Goal: Task Accomplishment & Management: Complete application form

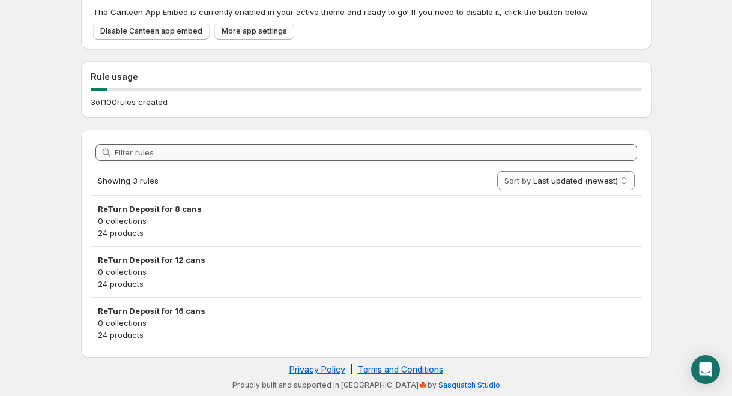
scroll to position [66, 0]
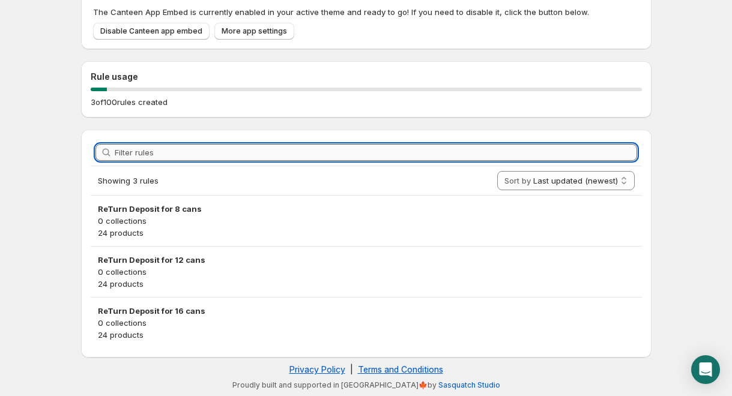
click at [249, 156] on input "Filter rules" at bounding box center [376, 152] width 522 height 17
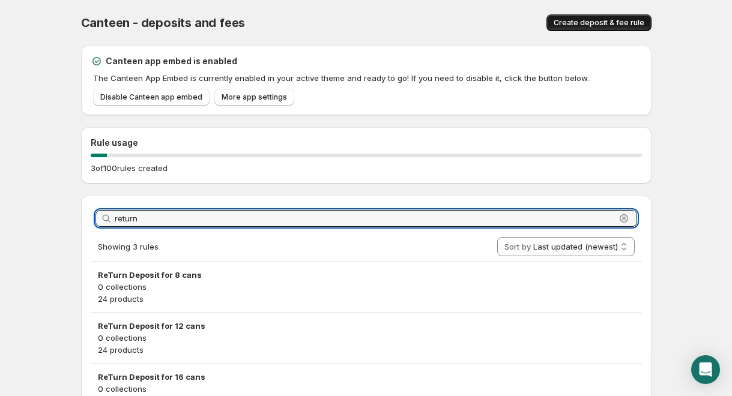
type input "return"
click at [583, 22] on span "Create deposit & fee rule" at bounding box center [599, 23] width 91 height 10
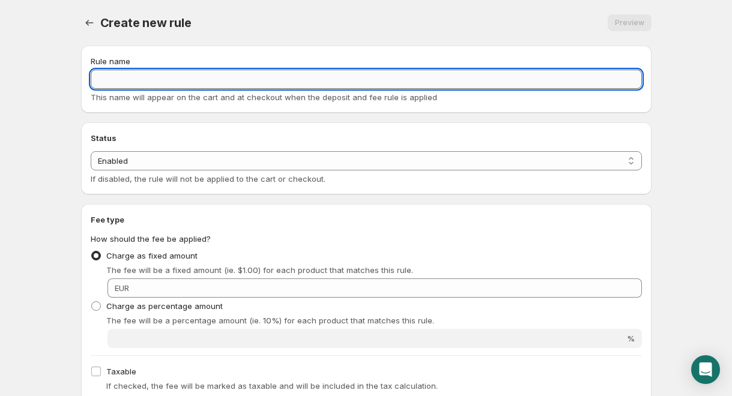
click at [380, 75] on input "Rule name" at bounding box center [366, 79] width 551 height 19
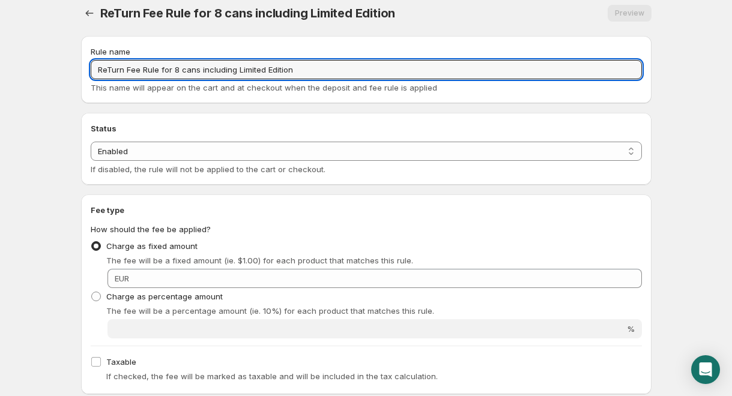
scroll to position [11, 0]
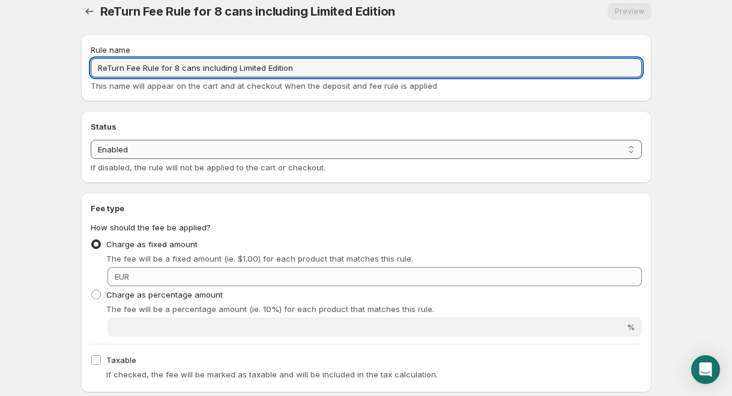
type input "ReTurn Fee Rule for 8 cans including Limited Edition"
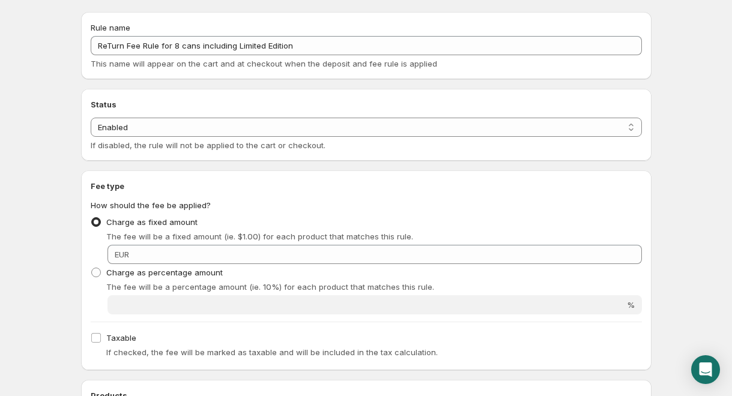
scroll to position [44, 0]
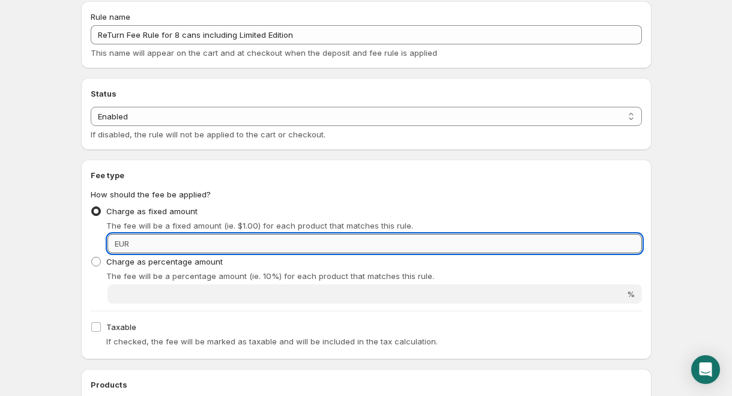
click at [222, 243] on input "Fixed amount" at bounding box center [387, 243] width 509 height 19
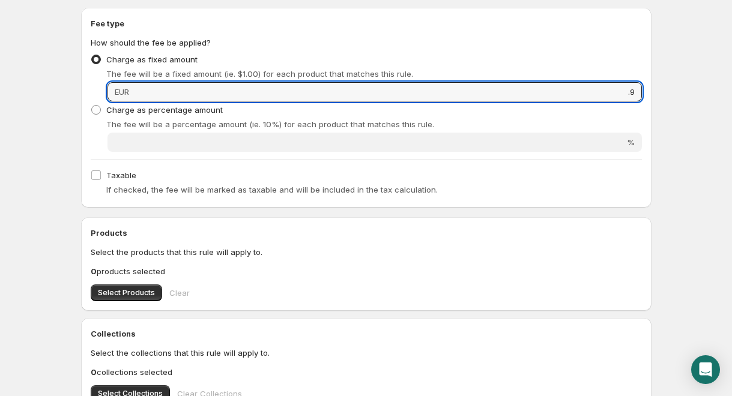
scroll to position [205, 0]
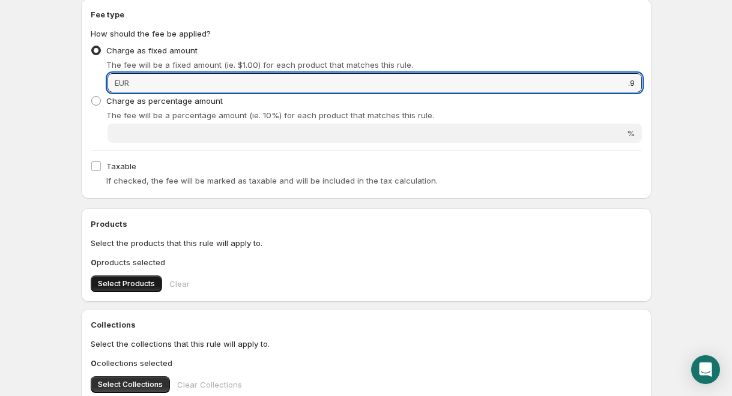
click at [134, 283] on span "Select Products" at bounding box center [126, 284] width 57 height 10
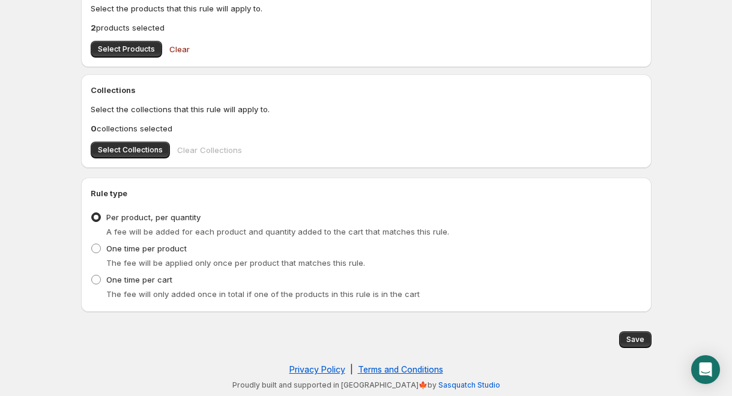
scroll to position [440, 0]
click at [640, 341] on span "Save" at bounding box center [635, 340] width 18 height 10
type input "0.9"
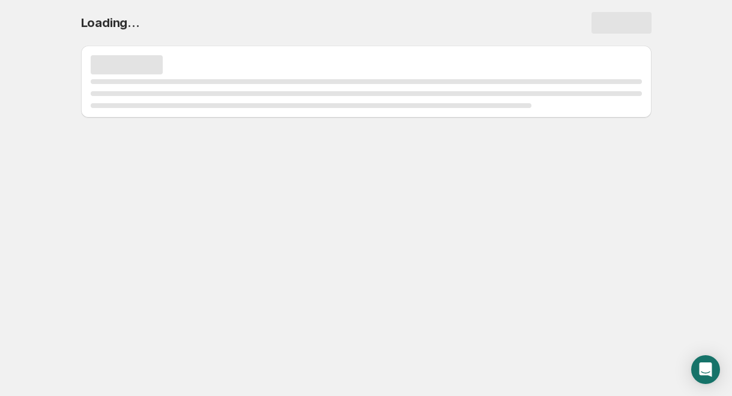
scroll to position [0, 0]
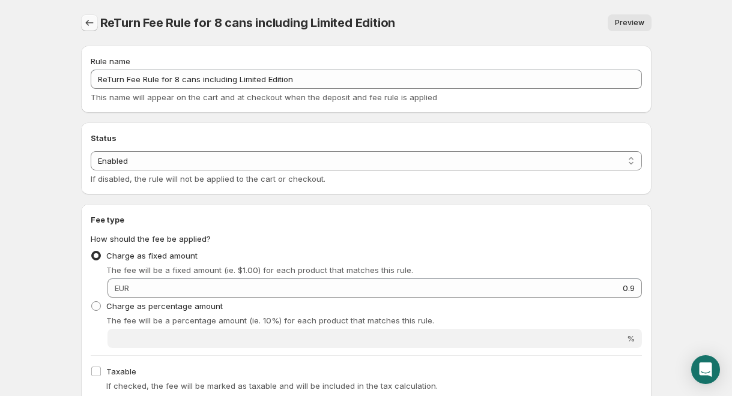
click at [90, 24] on icon "Settings" at bounding box center [89, 23] width 12 height 12
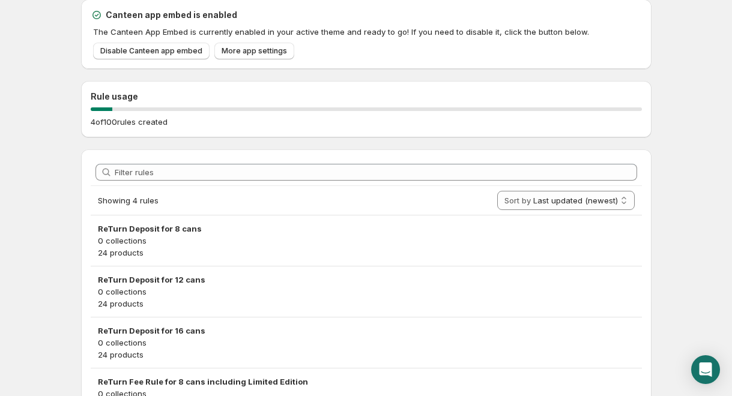
scroll to position [50, 0]
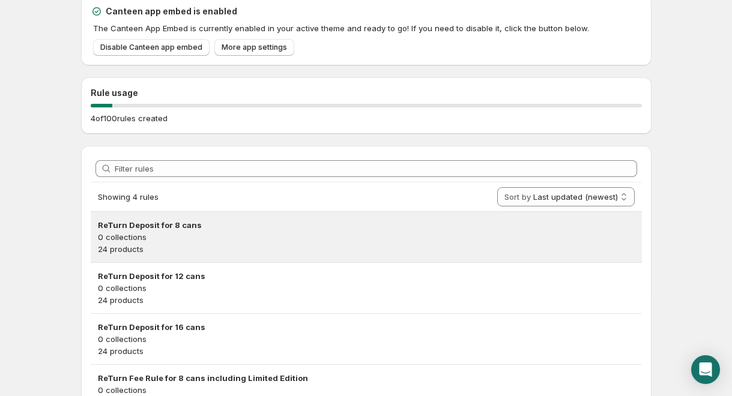
click at [205, 243] on p "24 products" at bounding box center [366, 249] width 537 height 12
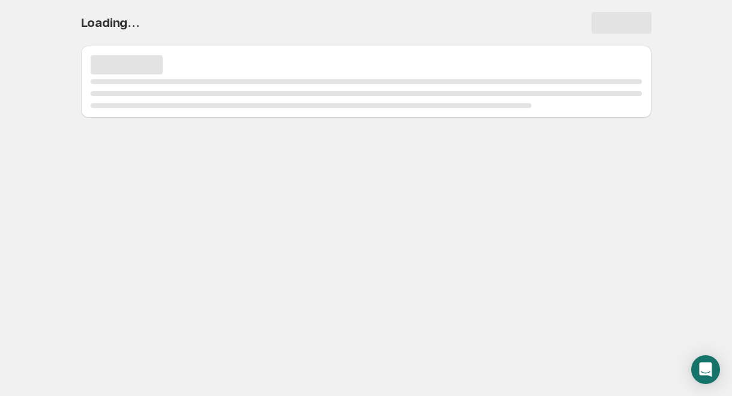
scroll to position [0, 0]
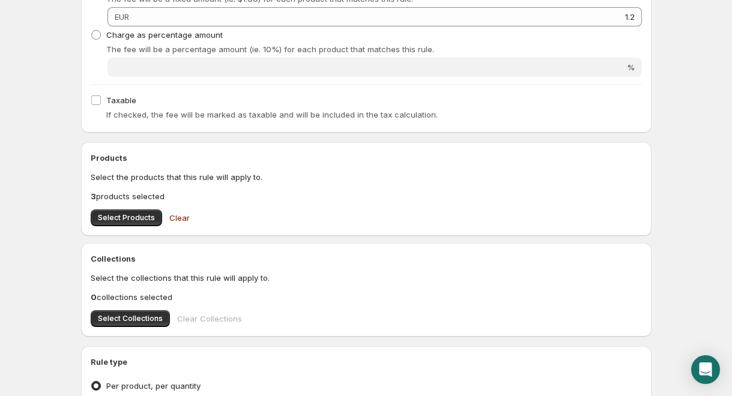
scroll to position [299, 0]
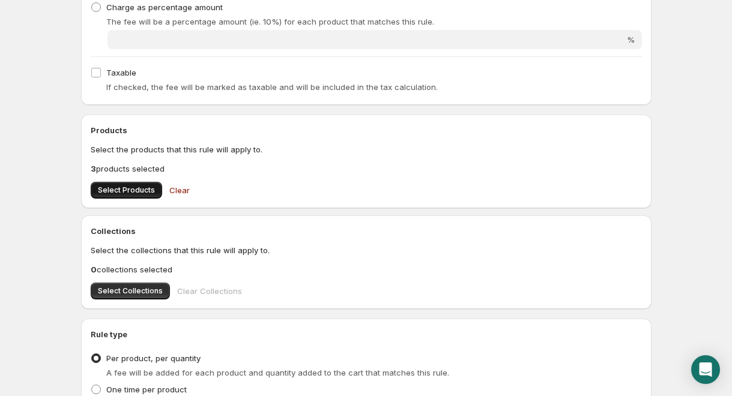
click at [148, 195] on span "Select Products" at bounding box center [126, 191] width 57 height 10
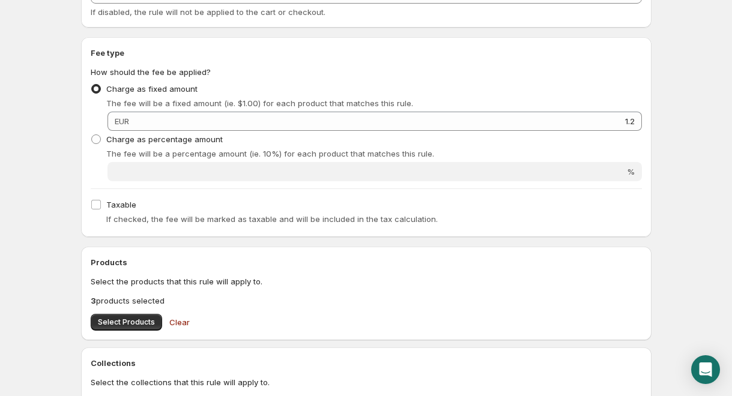
scroll to position [158, 0]
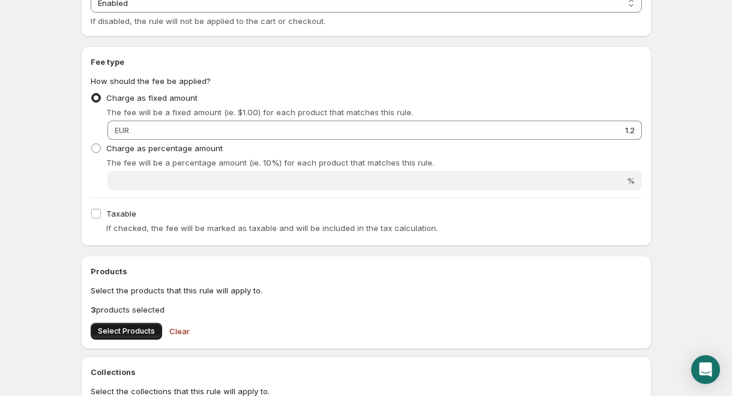
click at [143, 336] on span "Select Products" at bounding box center [126, 332] width 57 height 10
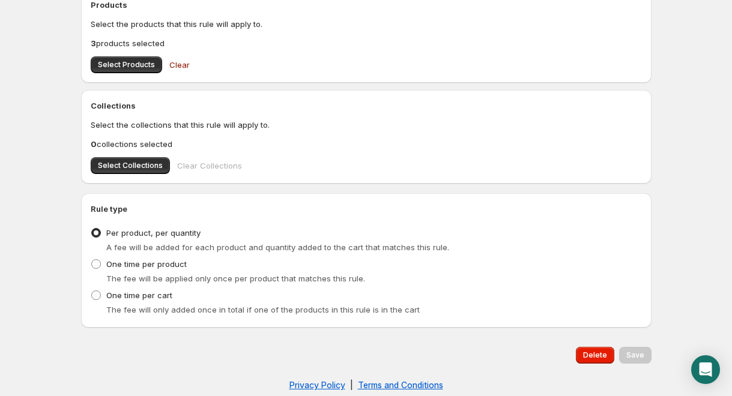
scroll to position [360, 0]
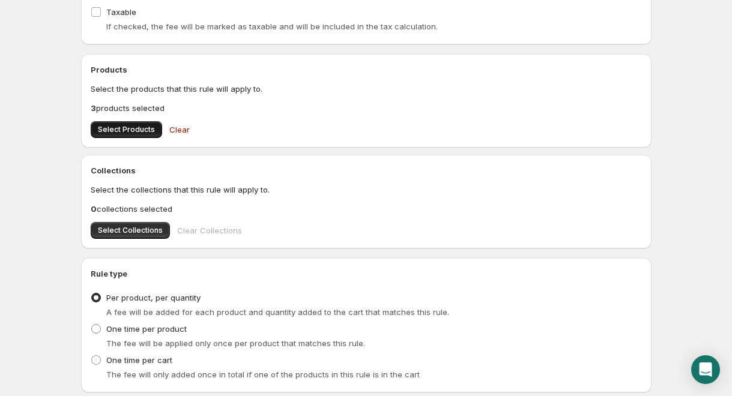
click at [145, 129] on span "Select Products" at bounding box center [126, 130] width 57 height 10
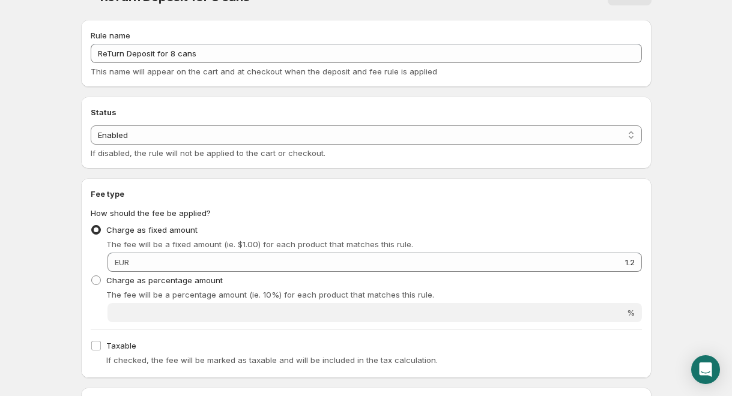
scroll to position [0, 0]
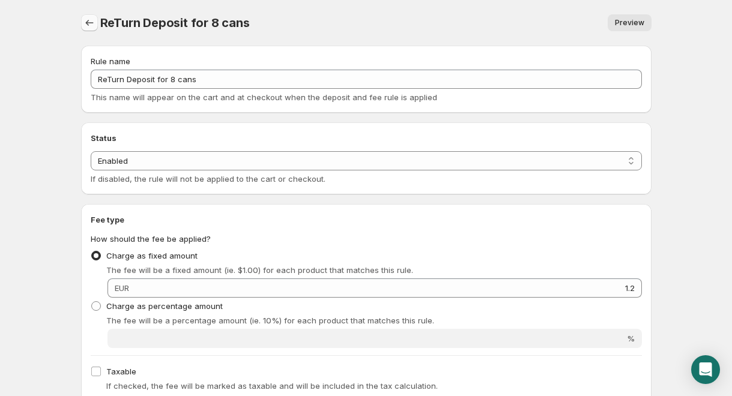
click at [95, 29] on button "Settings" at bounding box center [89, 22] width 17 height 17
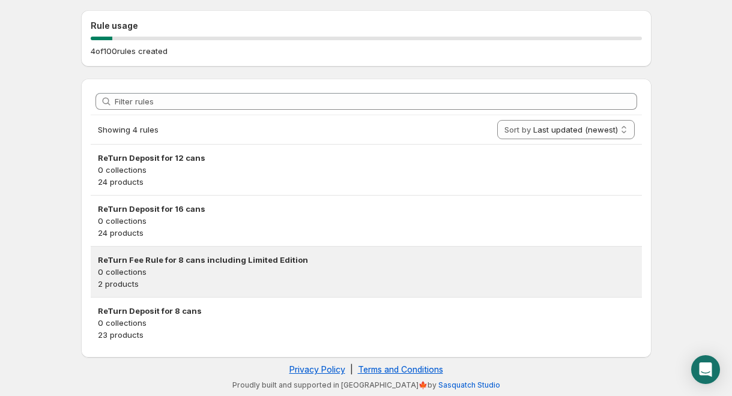
scroll to position [117, 0]
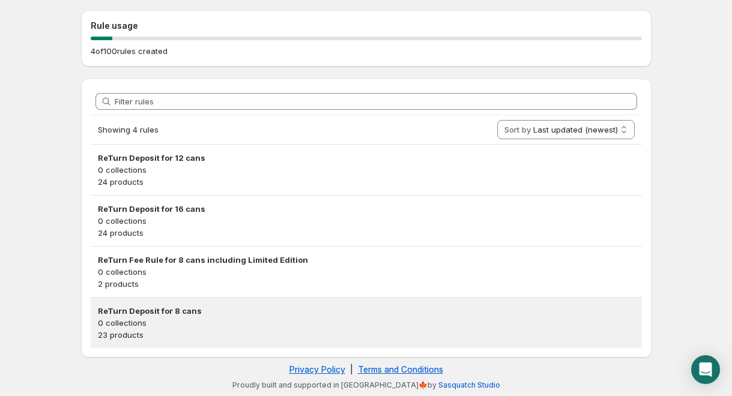
click at [197, 321] on p "0 collections" at bounding box center [366, 323] width 537 height 12
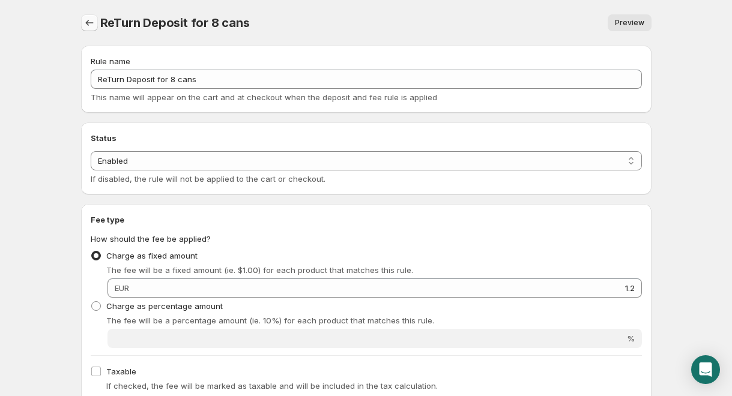
click at [89, 18] on icon "Settings" at bounding box center [89, 23] width 12 height 12
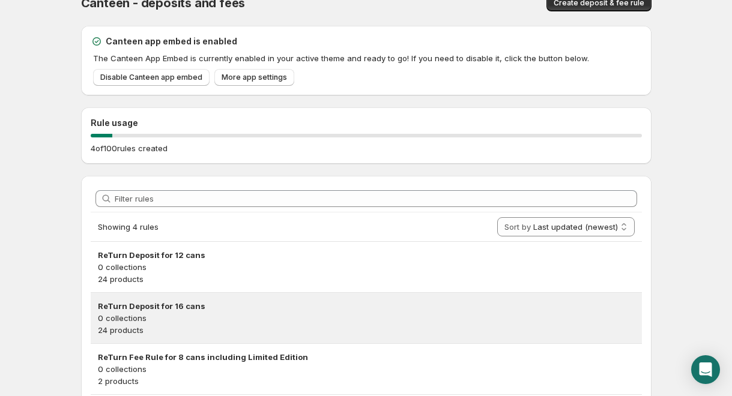
scroll to position [22, 0]
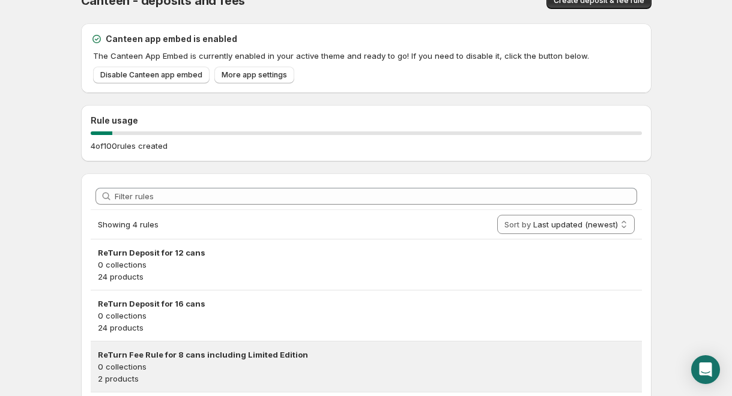
click at [241, 360] on h3 "ReTurn Fee Rule for 8 cans including Limited Edition" at bounding box center [366, 355] width 537 height 12
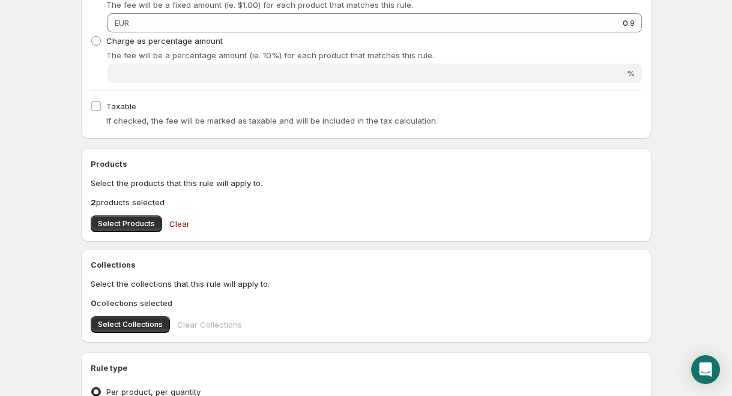
scroll to position [273, 0]
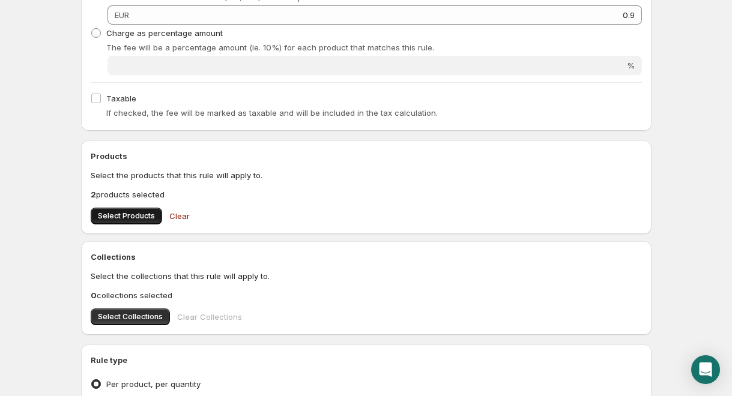
click at [148, 229] on div "Products Select the products that this rule will apply to. 2 products selected …" at bounding box center [366, 188] width 571 height 94
click at [148, 216] on span "Select Products" at bounding box center [126, 216] width 57 height 10
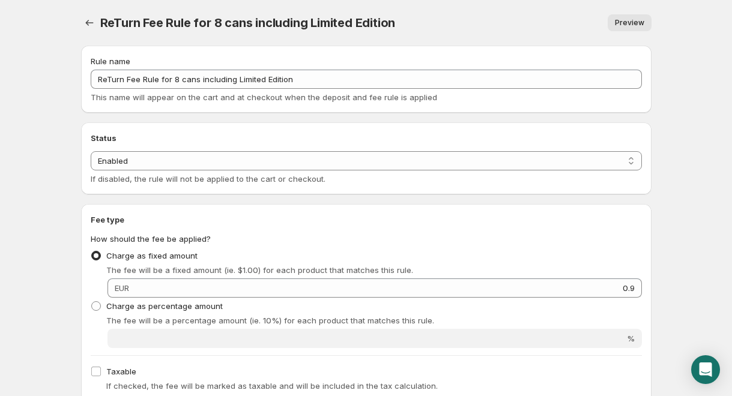
scroll to position [0, 0]
click at [89, 18] on icon "Settings" at bounding box center [89, 23] width 12 height 12
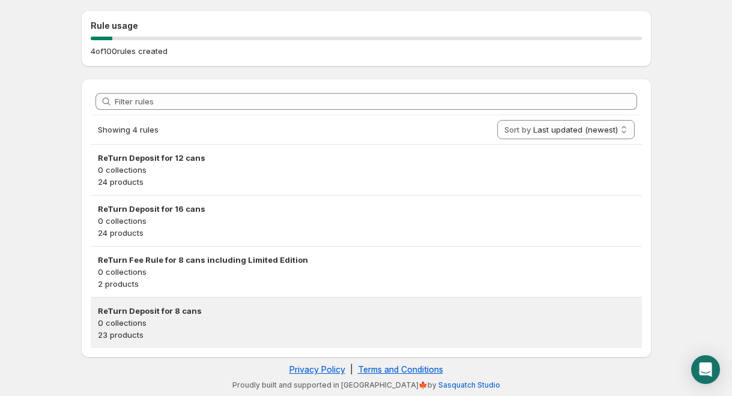
scroll to position [117, 0]
click at [219, 324] on p "0 collections" at bounding box center [366, 323] width 537 height 12
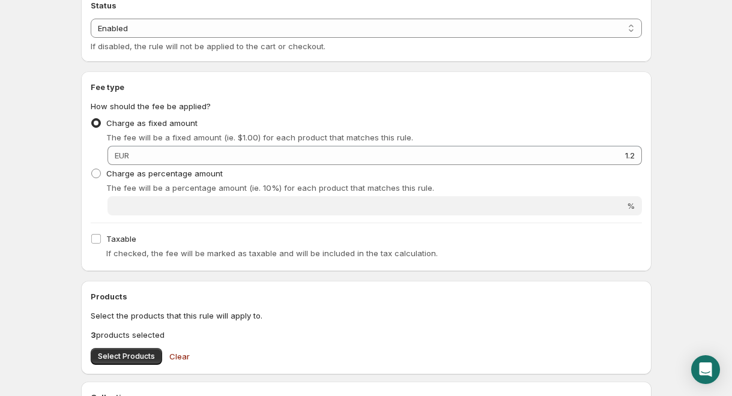
scroll to position [132, 0]
click at [109, 366] on button "Select Products" at bounding box center [126, 357] width 71 height 17
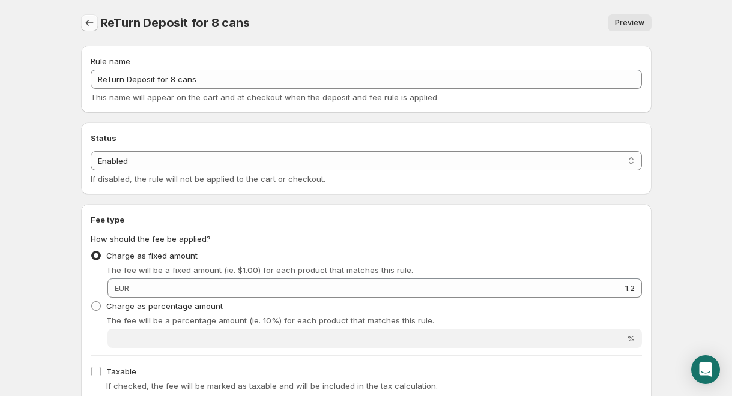
scroll to position [0, 0]
click at [95, 23] on button "Settings" at bounding box center [89, 22] width 17 height 17
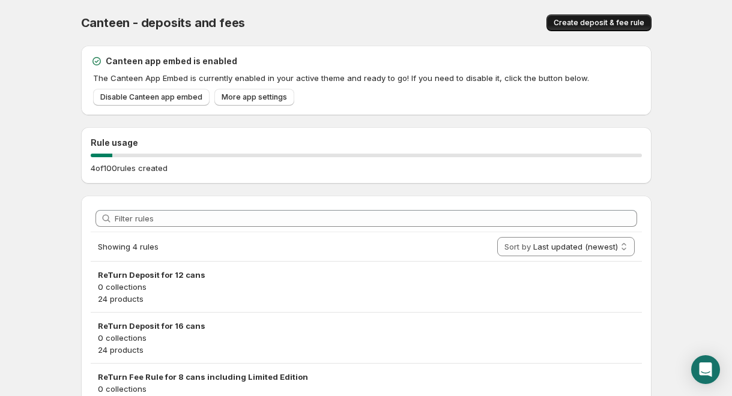
click at [593, 25] on span "Create deposit & fee rule" at bounding box center [599, 23] width 91 height 10
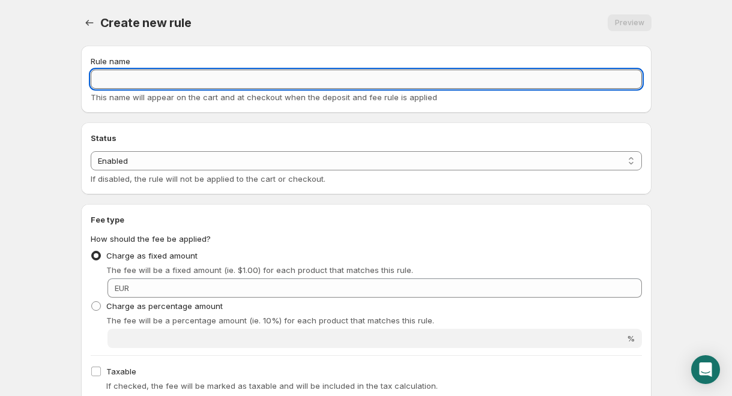
click at [313, 79] on input "Rule name" at bounding box center [366, 79] width 551 height 19
type input "ReTurn Fee"
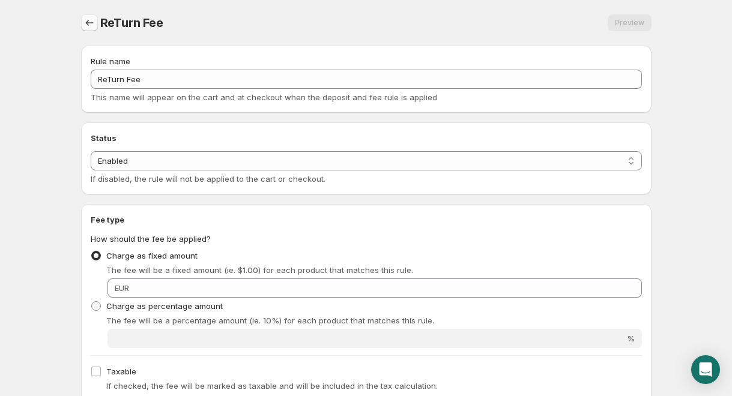
click at [92, 20] on icon "Settings" at bounding box center [89, 23] width 12 height 12
click at [247, 63] on div "Rule name" at bounding box center [366, 61] width 551 height 12
click at [247, 65] on div "Rule name" at bounding box center [366, 61] width 551 height 12
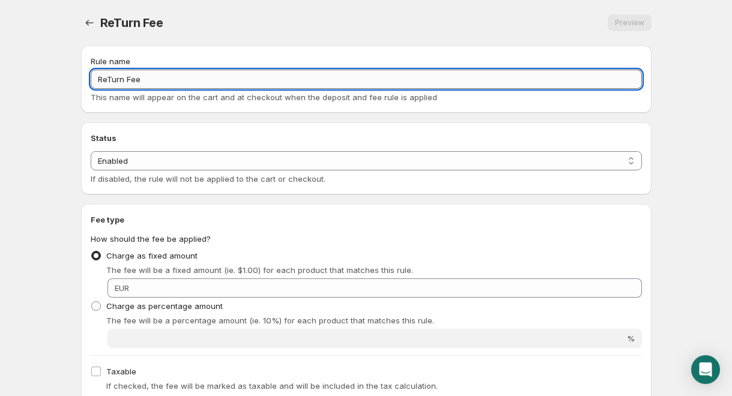
click at [239, 74] on input "ReTurn Fee" at bounding box center [366, 79] width 551 height 19
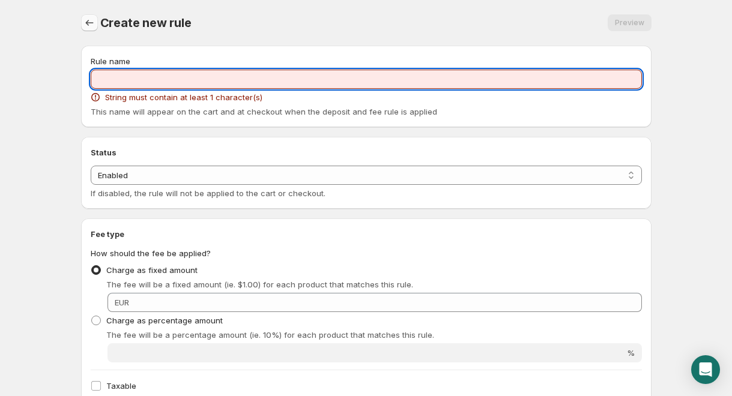
click at [95, 26] on button "Settings" at bounding box center [89, 22] width 17 height 17
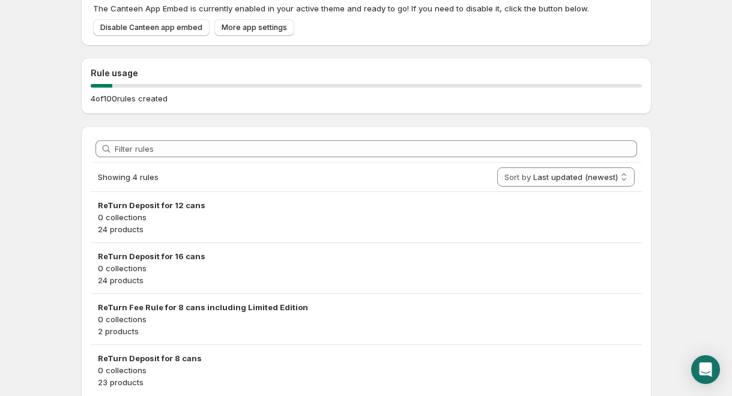
scroll to position [95, 0]
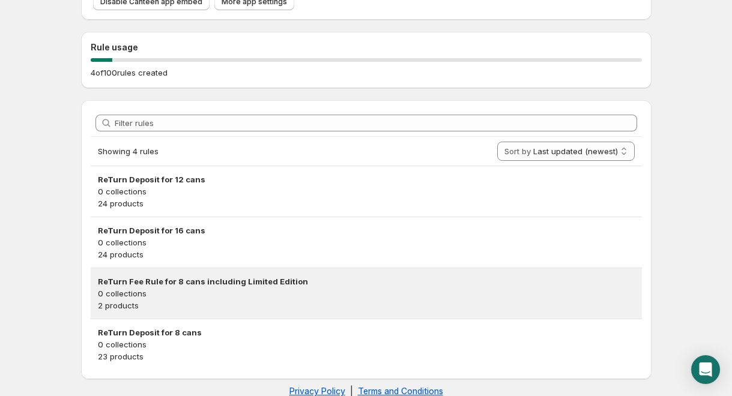
click at [208, 287] on h3 "ReTurn Fee Rule for 8 cans including Limited Edition" at bounding box center [366, 282] width 537 height 12
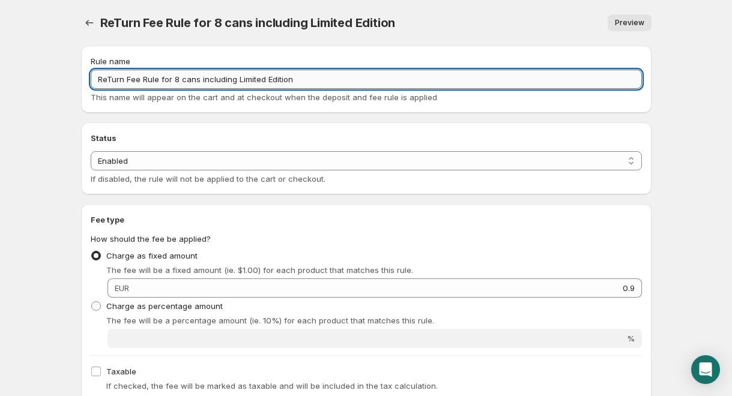
click at [159, 79] on input "ReTurn Fee Rule for 8 cans including Limited Edition" at bounding box center [366, 79] width 551 height 19
type input "ReTurn Deposit for 8 cans including Limited Edition"
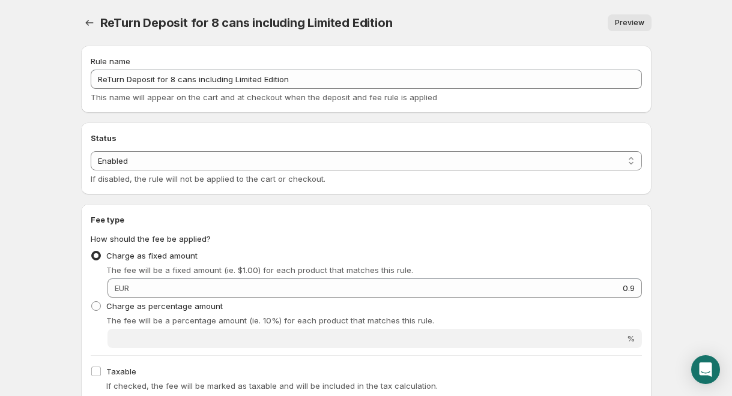
click at [631, 19] on span "Preview" at bounding box center [629, 23] width 29 height 10
click at [635, 20] on span "Preview" at bounding box center [629, 23] width 29 height 10
click at [92, 20] on icon "Settings" at bounding box center [89, 23] width 12 height 12
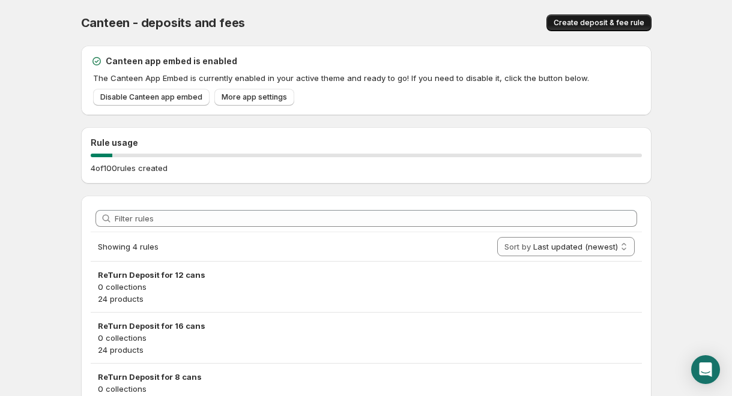
click at [602, 24] on span "Create deposit & fee rule" at bounding box center [599, 23] width 91 height 10
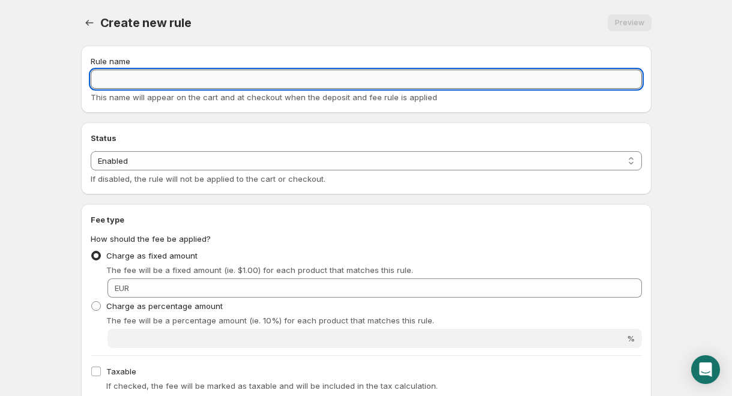
click at [193, 85] on input "Rule name" at bounding box center [366, 79] width 551 height 19
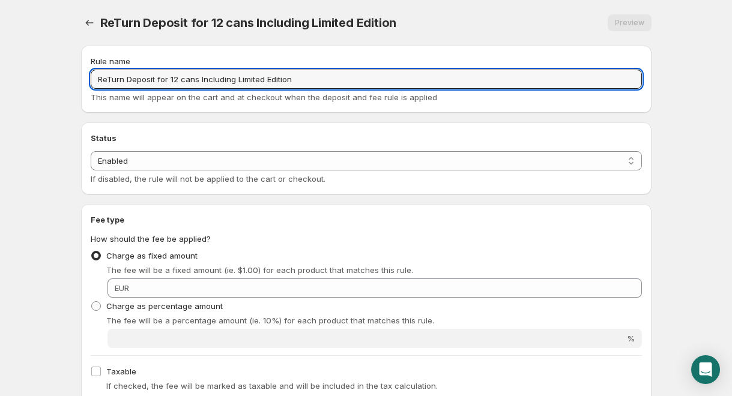
scroll to position [59, 0]
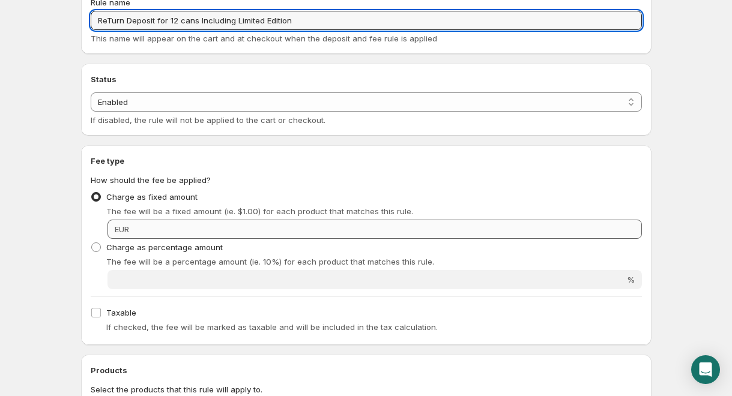
type input "ReTurn Deposit for 12 cans Including Limited Edition"
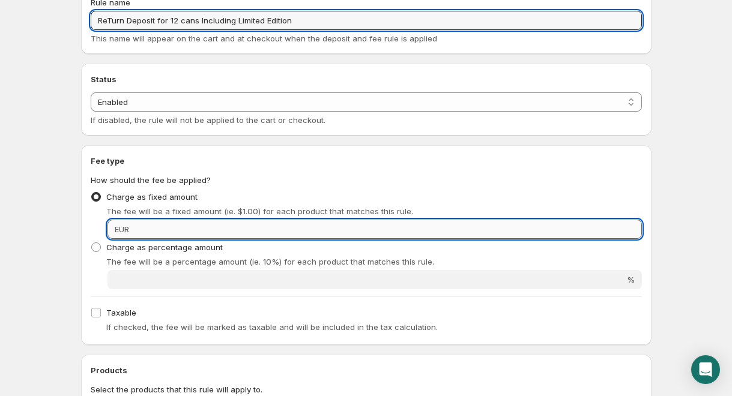
click at [223, 220] on input "Fixed amount" at bounding box center [387, 229] width 509 height 19
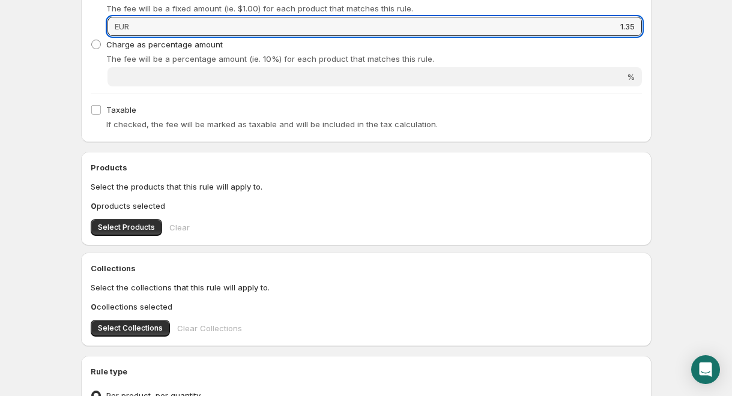
scroll to position [292, 0]
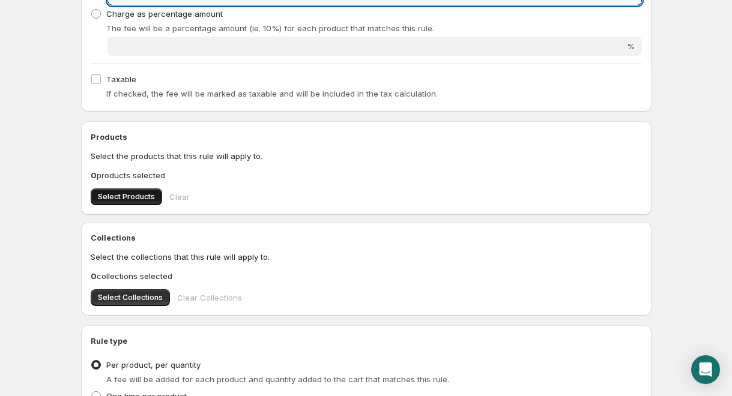
type input "1.35"
click at [144, 204] on button "Select Products" at bounding box center [126, 197] width 71 height 17
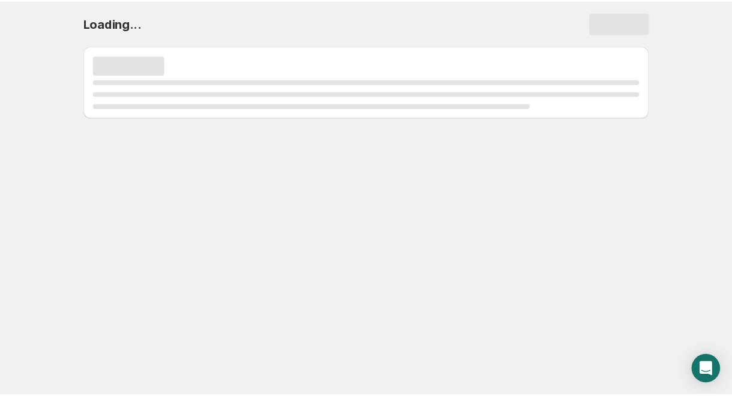
scroll to position [0, 0]
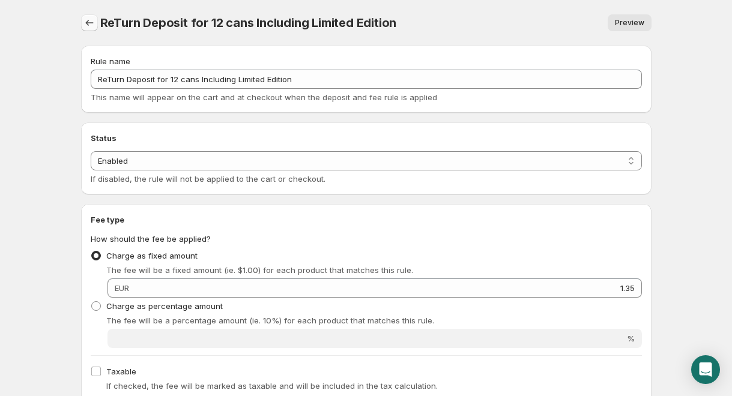
click at [85, 25] on icon "Settings" at bounding box center [89, 23] width 12 height 12
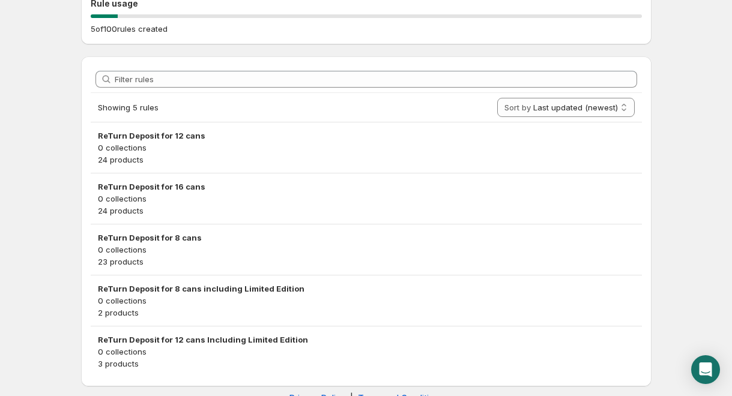
scroll to position [168, 0]
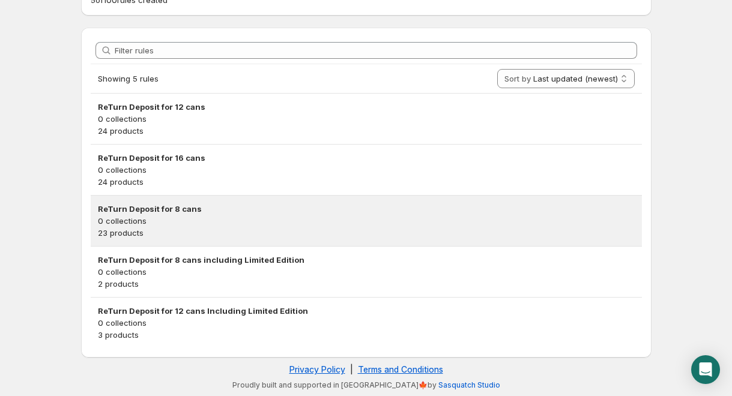
click at [217, 228] on p "23 products" at bounding box center [366, 233] width 537 height 12
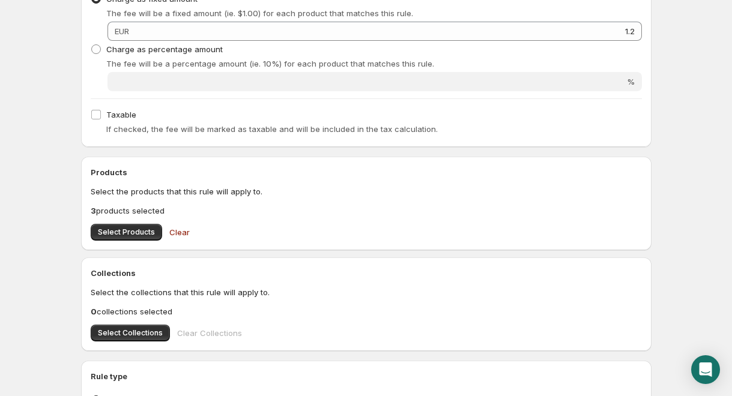
scroll to position [265, 0]
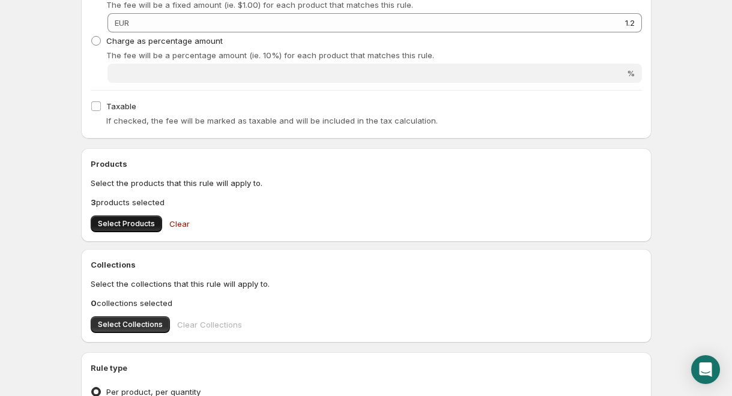
click at [138, 229] on span "Select Products" at bounding box center [126, 224] width 57 height 10
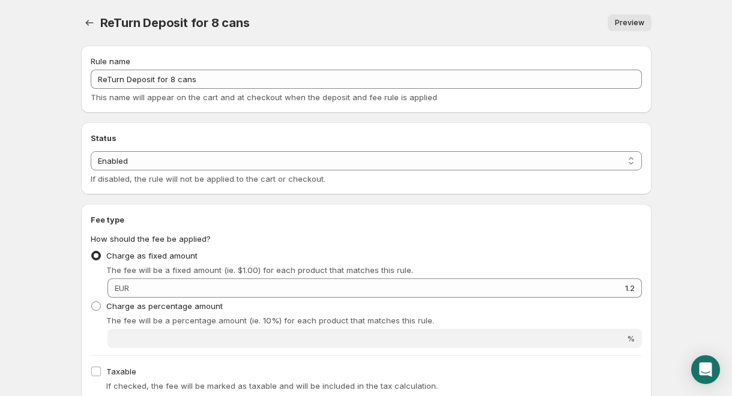
scroll to position [0, 0]
click at [101, 23] on span "ReTurn Deposit for 8 cans" at bounding box center [175, 23] width 150 height 14
click at [92, 21] on icon "Settings" at bounding box center [89, 23] width 12 height 12
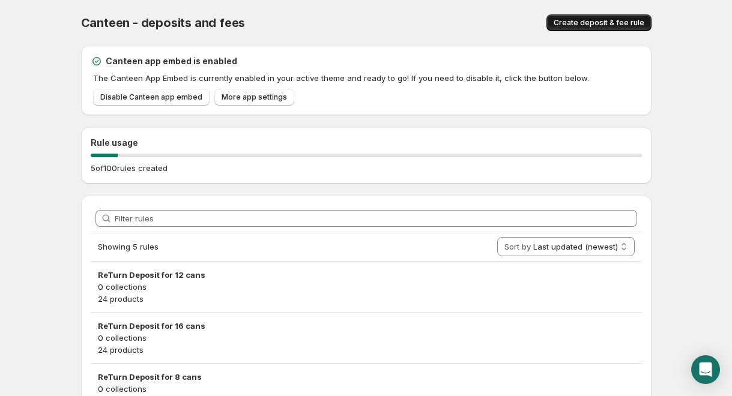
click at [595, 28] on button "Create deposit & fee rule" at bounding box center [598, 22] width 105 height 17
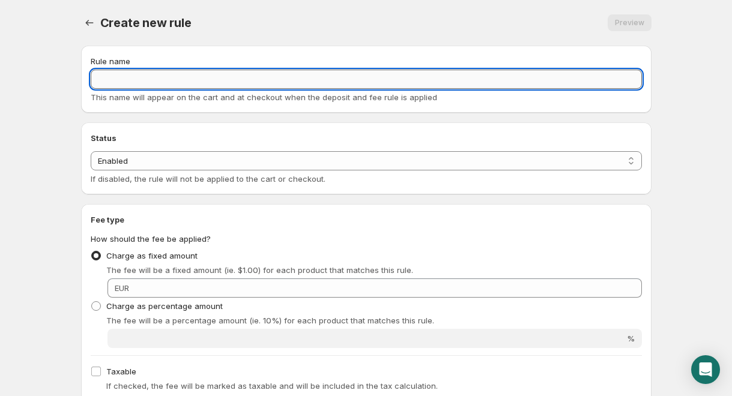
click at [254, 79] on input "Rule name" at bounding box center [366, 79] width 551 height 19
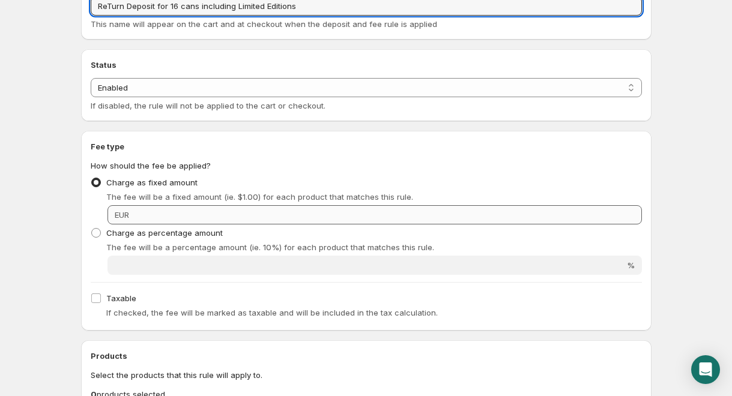
scroll to position [79, 0]
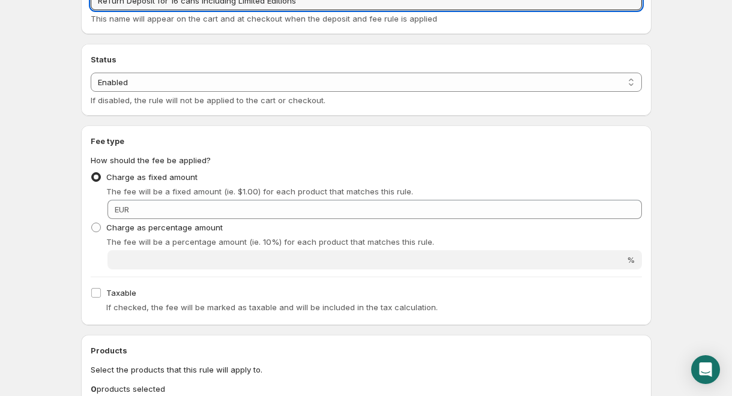
type input "ReTurn Deposit for 16 cans including Limited Editions"
click at [241, 222] on div "Charge as percentage amount The fee will be a percentage amount (ie. 10%) for e…" at bounding box center [366, 233] width 551 height 29
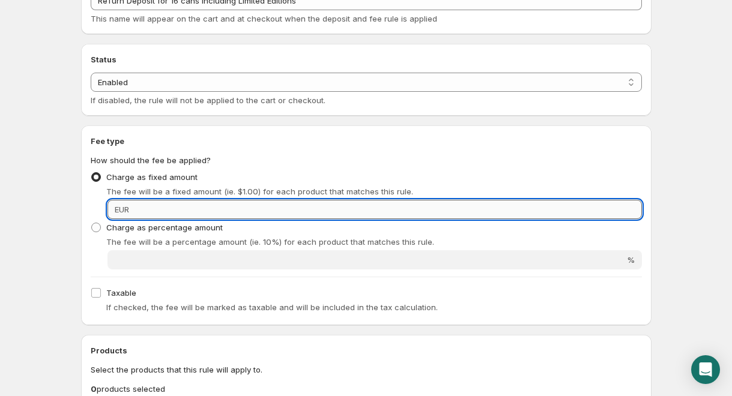
click at [241, 213] on input "Fixed amount" at bounding box center [387, 209] width 509 height 19
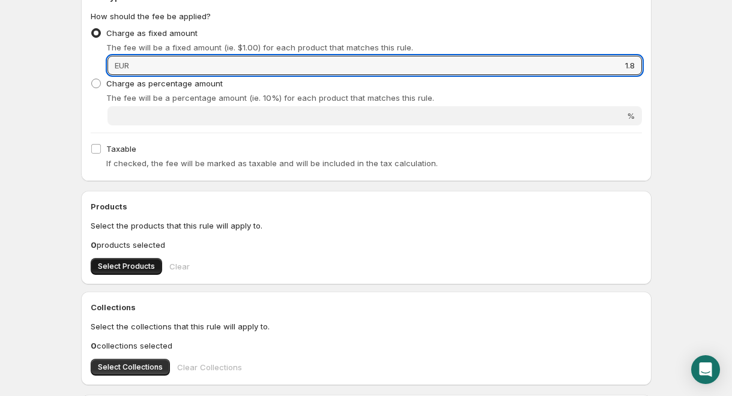
scroll to position [224, 0]
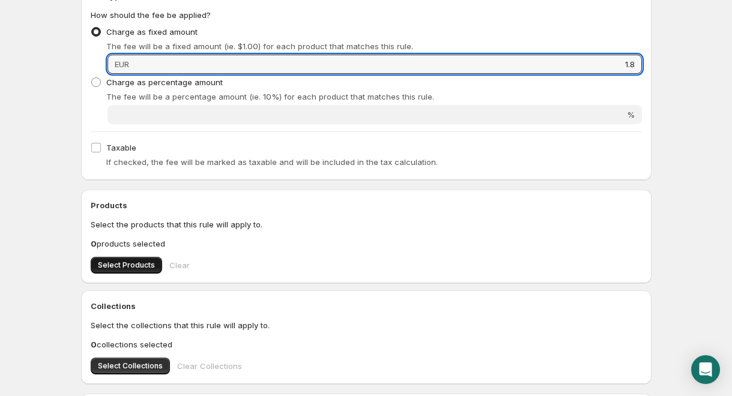
type input "1.8"
click at [149, 262] on span "Select Products" at bounding box center [126, 266] width 57 height 10
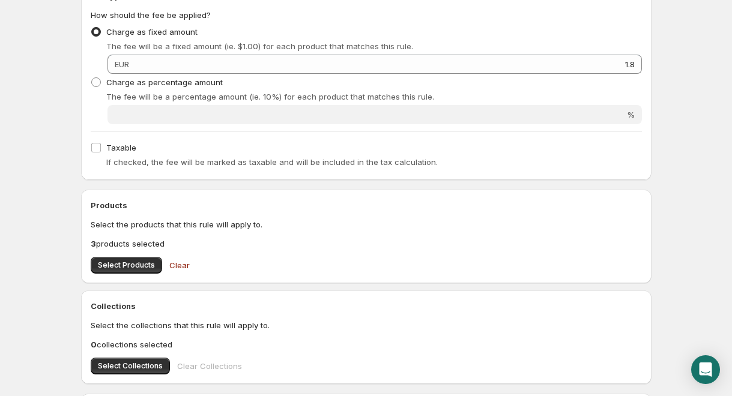
scroll to position [0, 0]
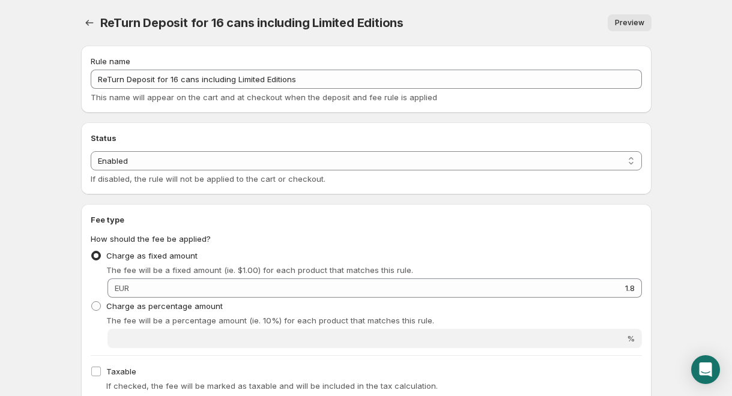
click at [99, 25] on div at bounding box center [90, 22] width 19 height 17
click at [98, 25] on div at bounding box center [90, 22] width 19 height 17
click at [85, 19] on icon "Settings" at bounding box center [89, 23] width 12 height 12
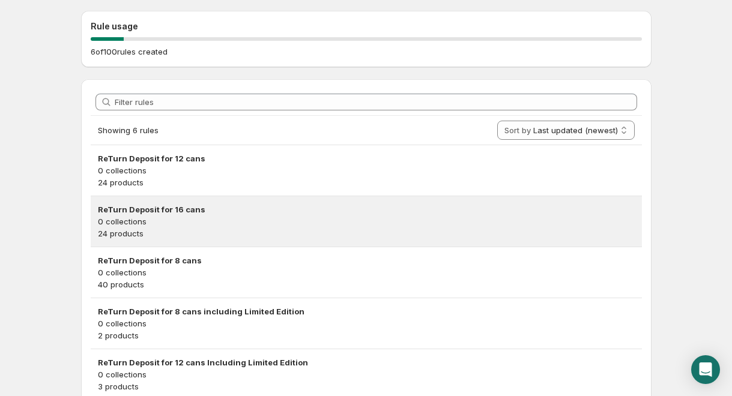
scroll to position [121, 0]
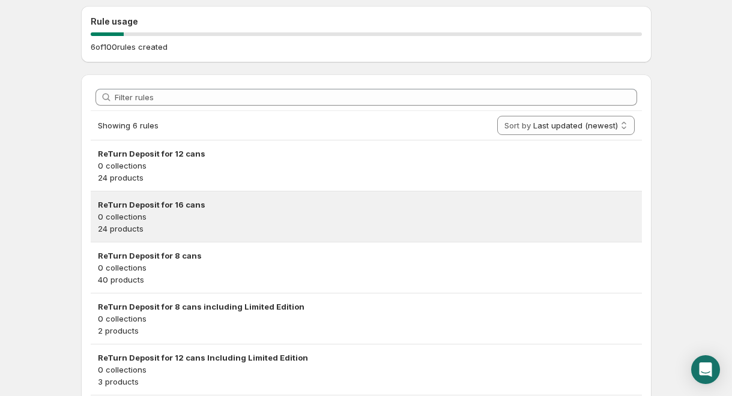
click at [204, 225] on p "24 products" at bounding box center [366, 229] width 537 height 12
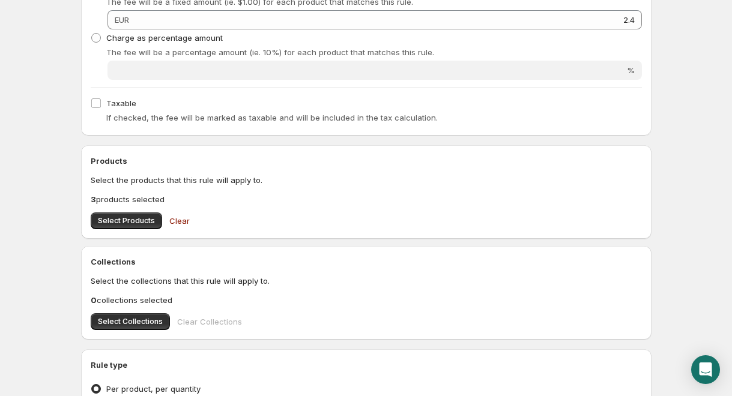
scroll to position [267, 0]
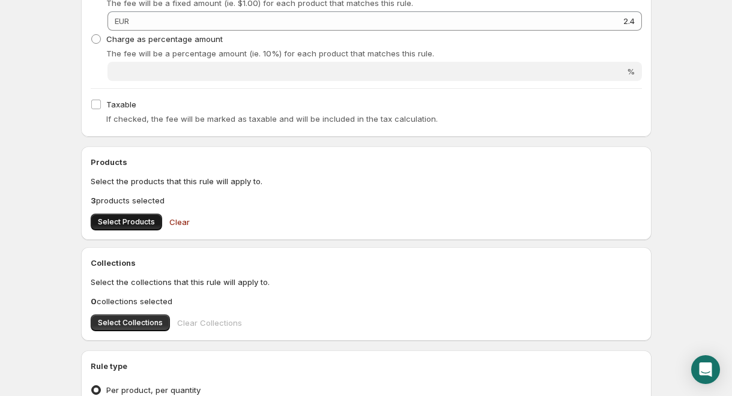
click at [147, 227] on span "Select Products" at bounding box center [126, 222] width 57 height 10
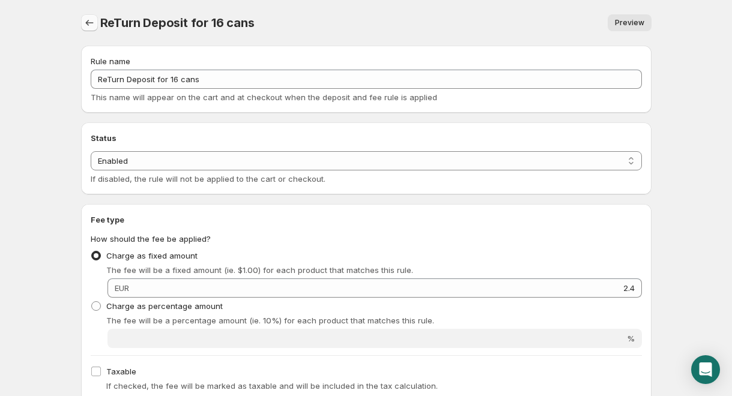
click at [86, 19] on icon "Settings" at bounding box center [89, 23] width 12 height 12
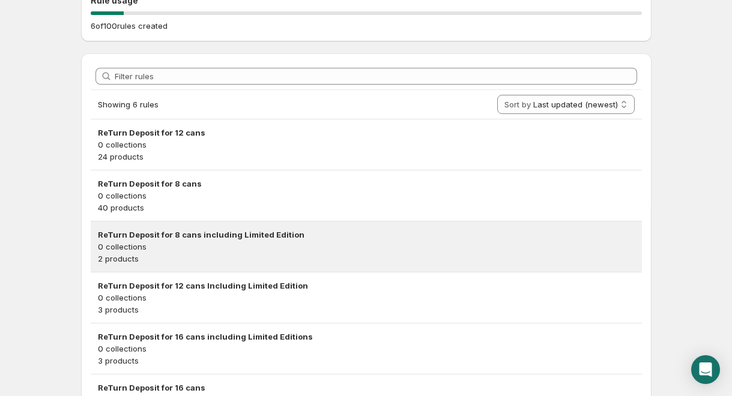
scroll to position [144, 0]
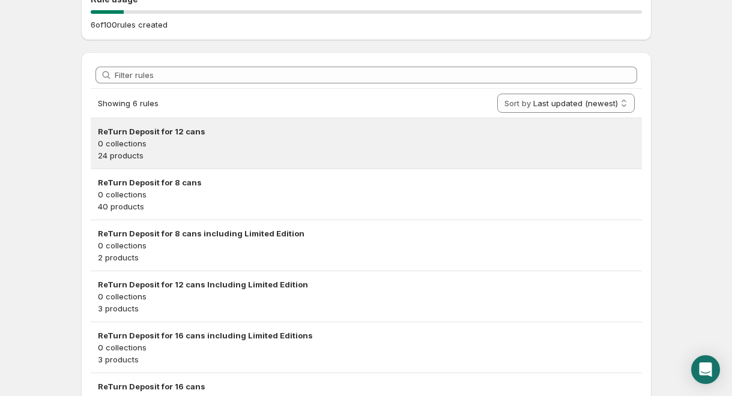
click at [269, 166] on div "ReTurn Deposit for 12 cans 0 collections 24 products" at bounding box center [366, 143] width 551 height 50
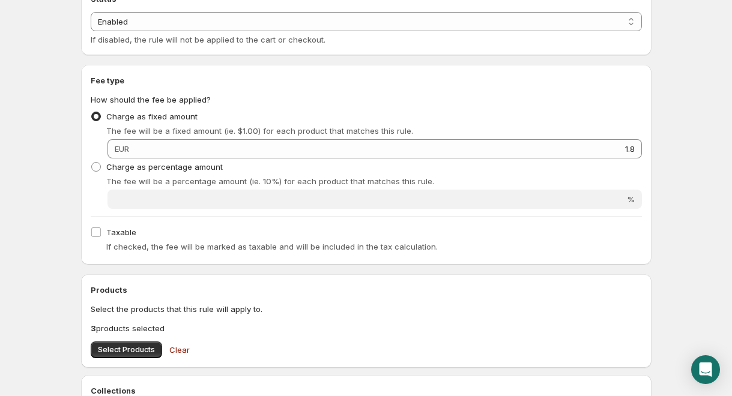
scroll to position [148, 0]
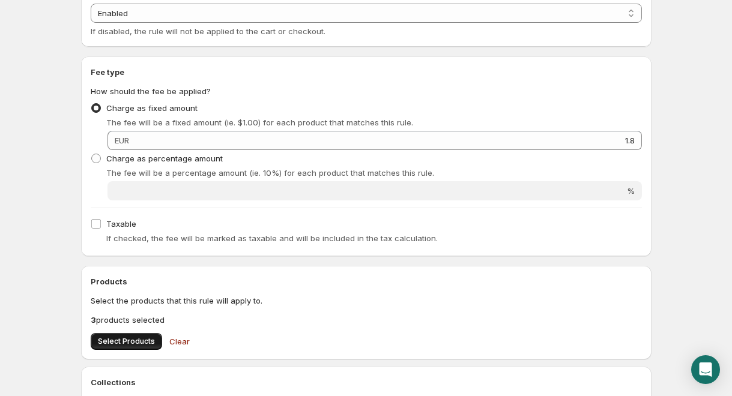
click at [117, 350] on button "Select Products" at bounding box center [126, 341] width 71 height 17
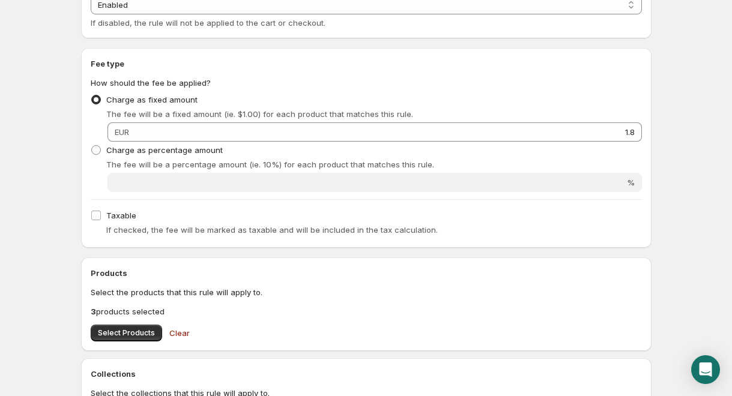
scroll to position [163, 0]
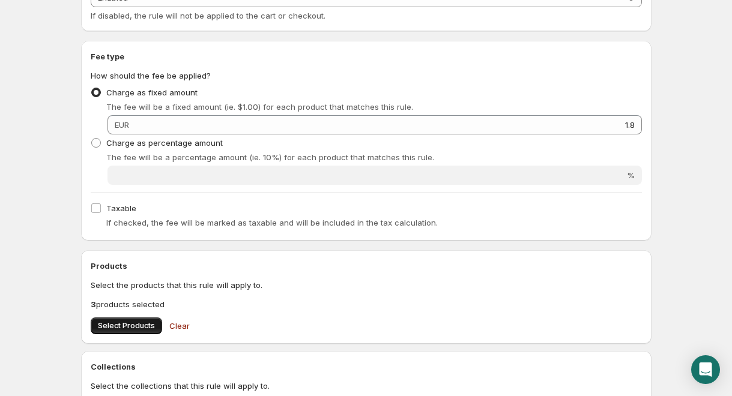
click at [149, 331] on span "Select Products" at bounding box center [126, 326] width 57 height 10
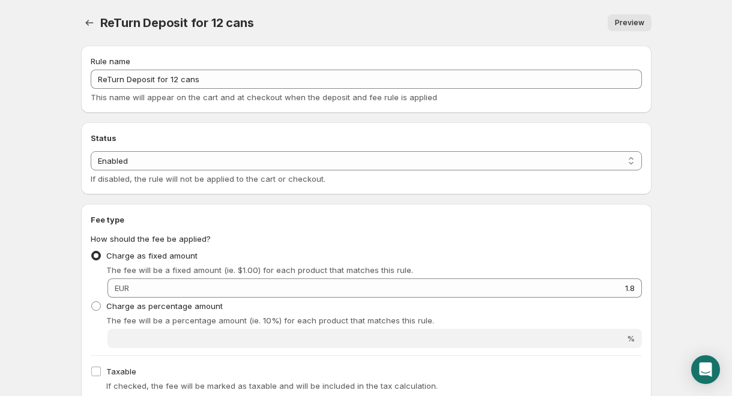
scroll to position [0, 0]
click at [93, 26] on icon "Settings" at bounding box center [89, 23] width 12 height 12
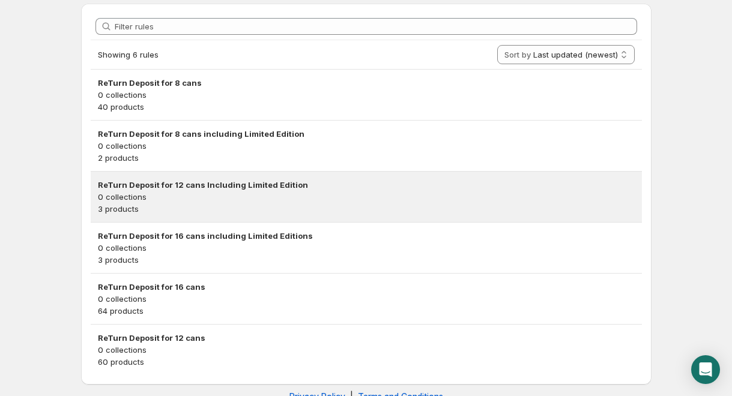
scroll to position [195, 0]
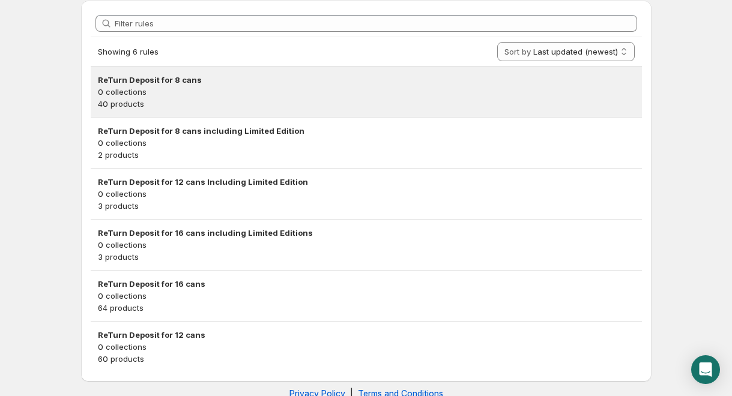
click at [232, 102] on p "40 products" at bounding box center [366, 104] width 537 height 12
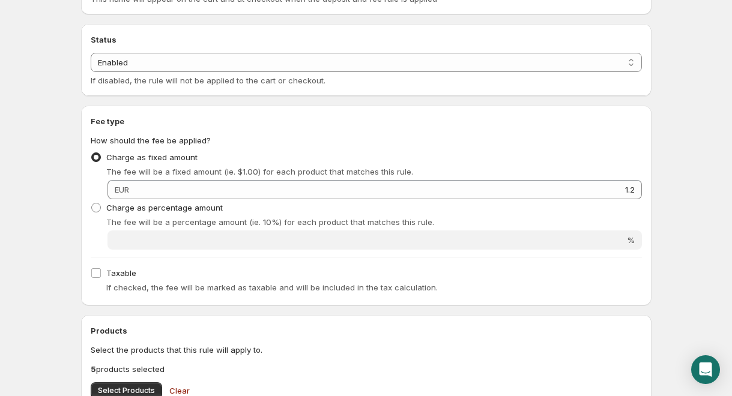
scroll to position [214, 0]
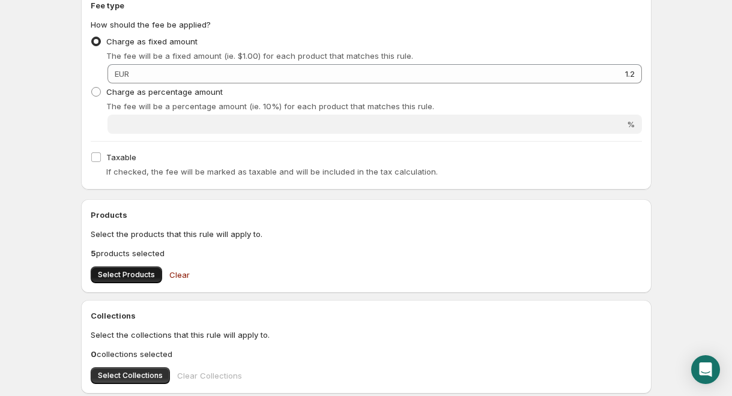
click at [144, 280] on span "Select Products" at bounding box center [126, 275] width 57 height 10
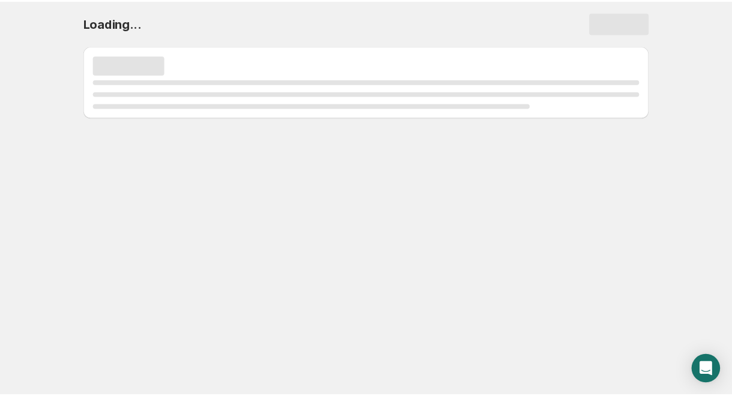
scroll to position [0, 0]
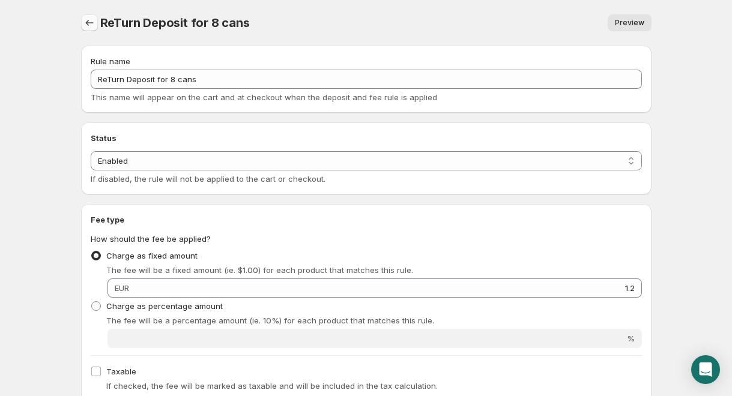
click at [97, 27] on button "Settings" at bounding box center [89, 22] width 17 height 17
